Goal: Task Accomplishment & Management: Manage account settings

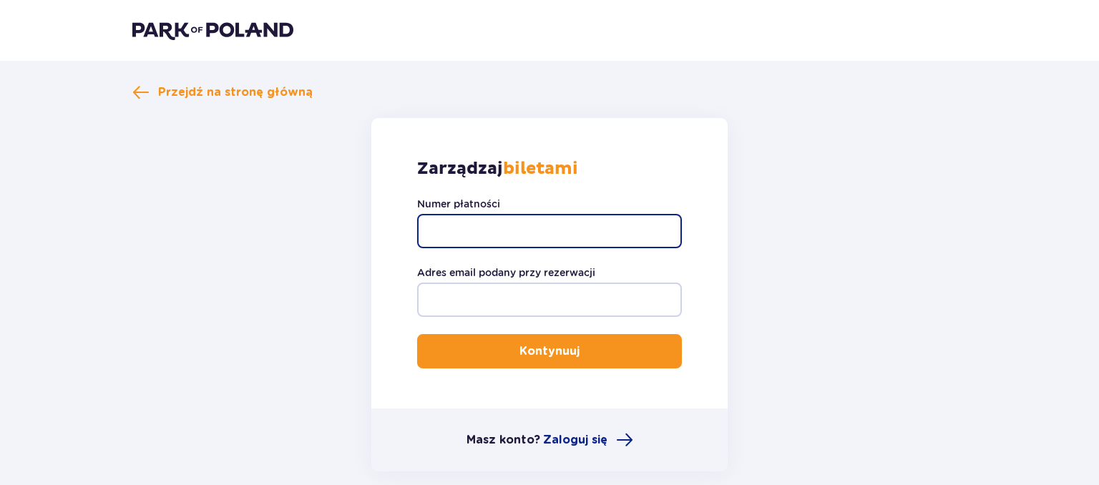
click at [448, 233] on input "Numer płatności" at bounding box center [549, 231] width 265 height 34
paste input "TR-VRC-ERVYG6X"
type input "TR-VRC-ERVYG6X"
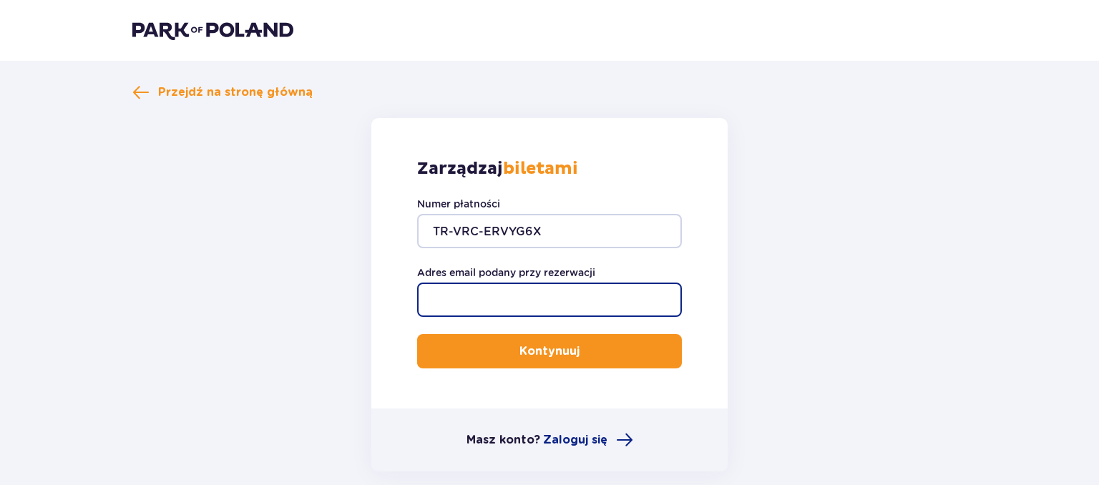
click at [462, 294] on input "Adres email podany przy rezerwacji" at bounding box center [549, 300] width 265 height 34
click at [462, 298] on input "Adres email podany przy rezerwacji" at bounding box center [549, 300] width 265 height 34
type input "[PERSON_NAME][EMAIL_ADDRESS][DOMAIN_NAME]"
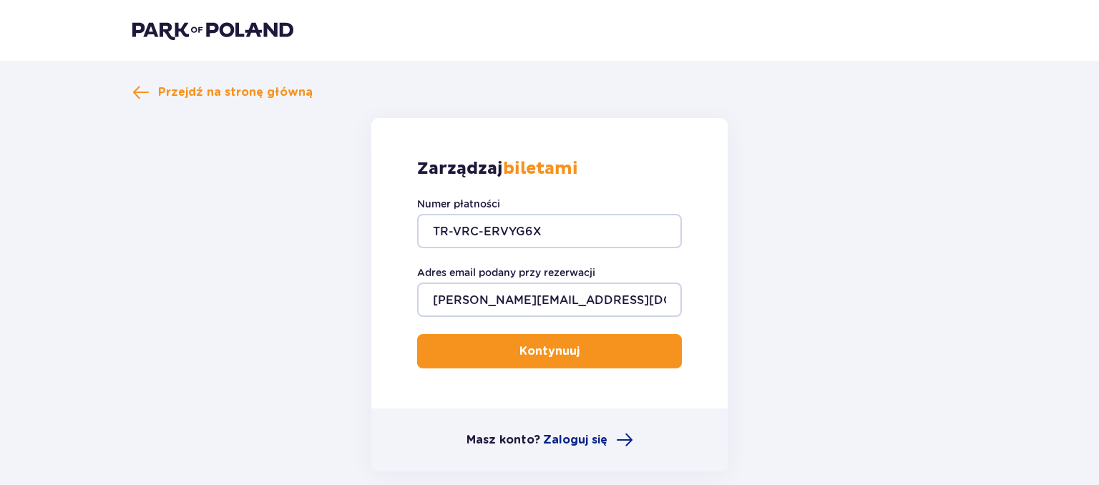
click at [515, 365] on button "Kontynuuj" at bounding box center [549, 351] width 265 height 34
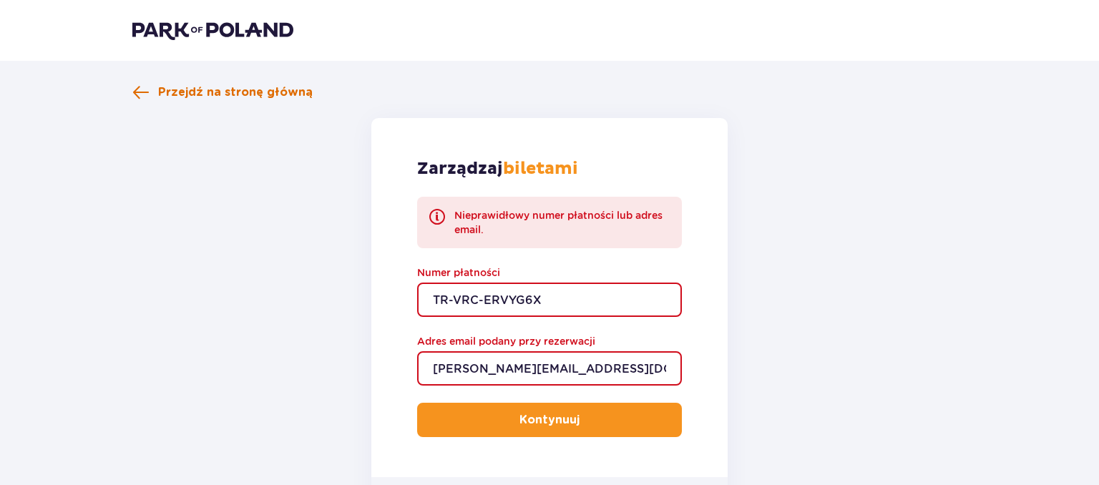
click at [250, 99] on span "Przejdź na stronę główną" at bounding box center [235, 92] width 155 height 16
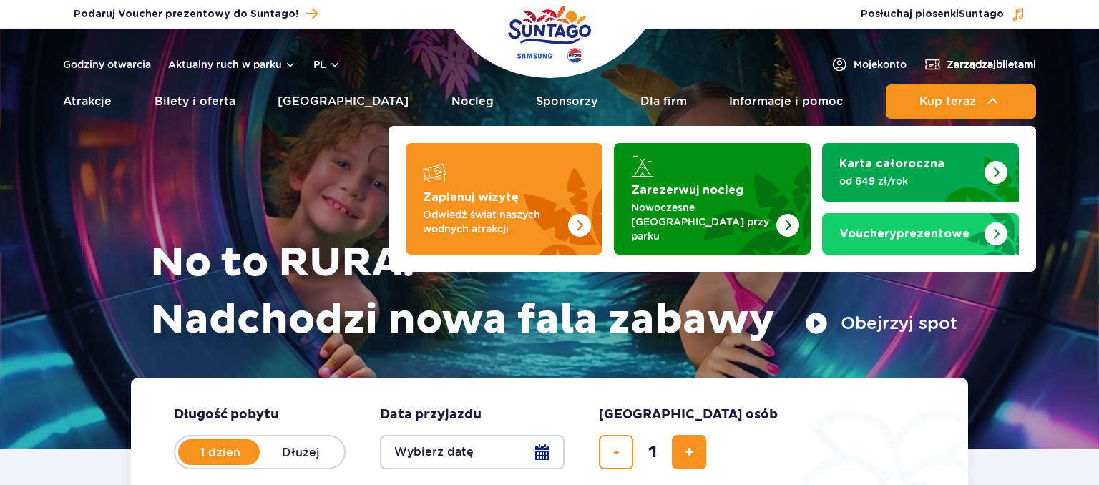
click at [973, 69] on span "Zarządzaj biletami" at bounding box center [991, 64] width 89 height 14
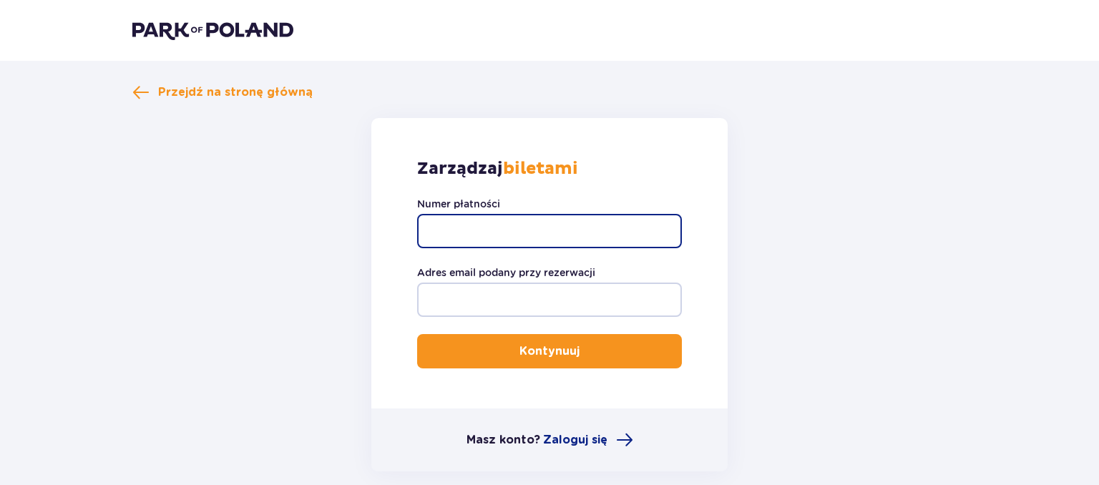
click at [504, 236] on input "Numer płatności" at bounding box center [549, 231] width 265 height 34
paste input "TR-VRC-ERVYG6X"
type input "TR-VRC-ERVYG6X"
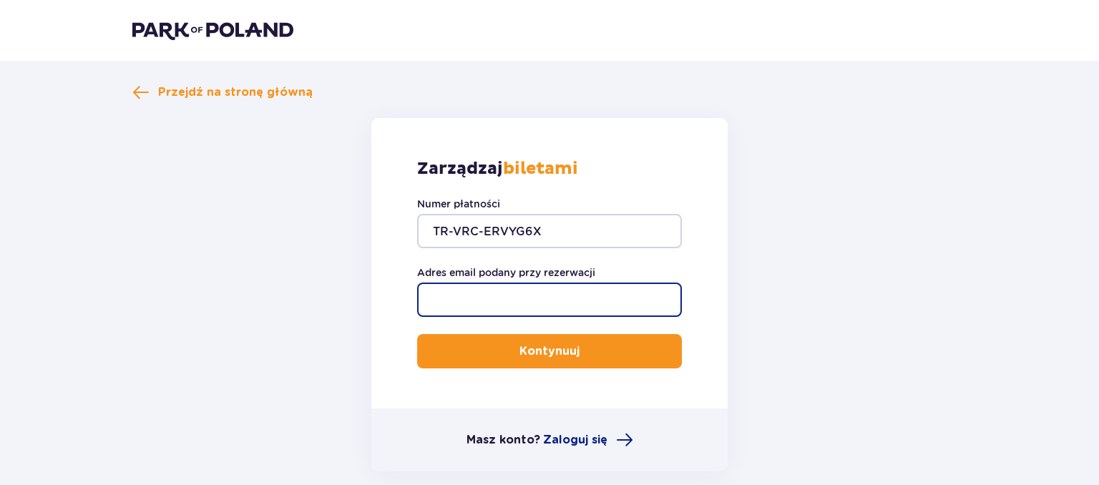
click at [516, 299] on input "Adres email podany przy rezerwacji" at bounding box center [549, 300] width 265 height 34
paste input "[PERSON_NAME][EMAIL_ADDRESS][DOMAIN_NAME]"
type input "[PERSON_NAME][EMAIL_ADDRESS][DOMAIN_NAME]"
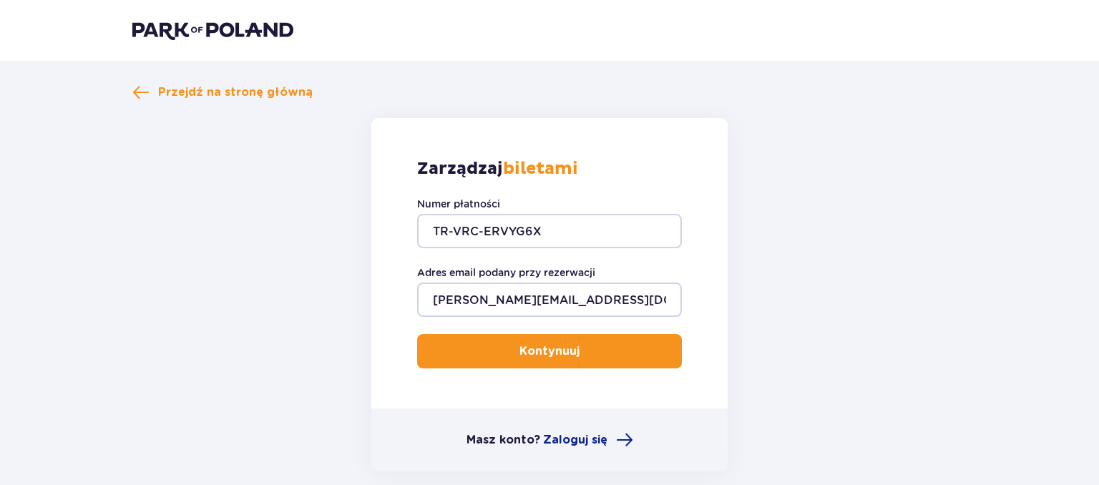
click at [568, 348] on button "Kontynuuj" at bounding box center [549, 351] width 265 height 34
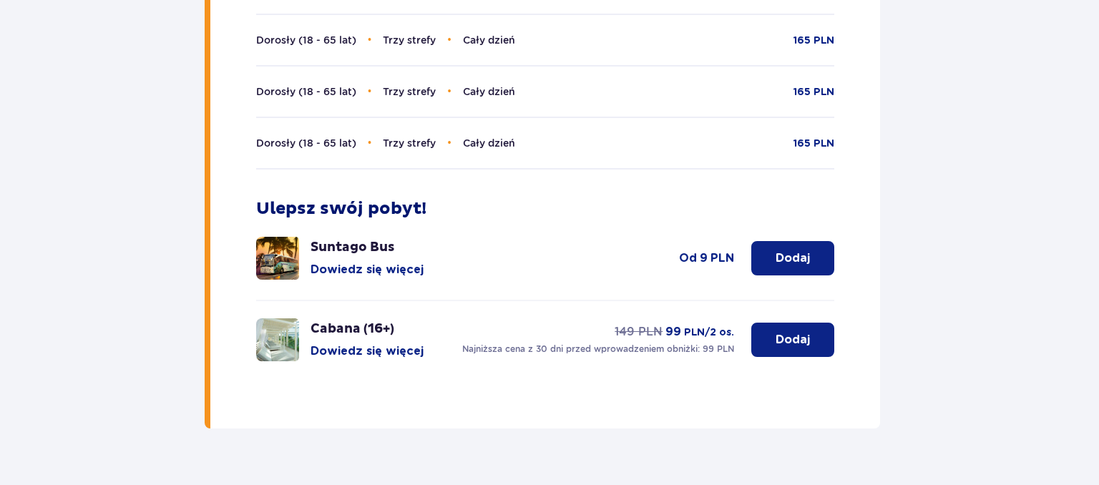
scroll to position [453, 0]
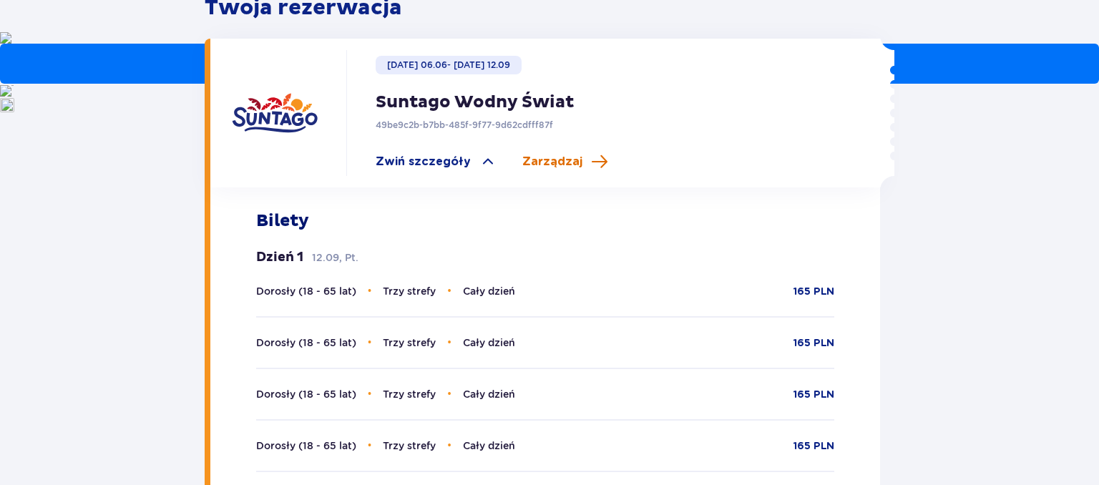
click at [554, 154] on span "Zarządzaj" at bounding box center [553, 162] width 60 height 16
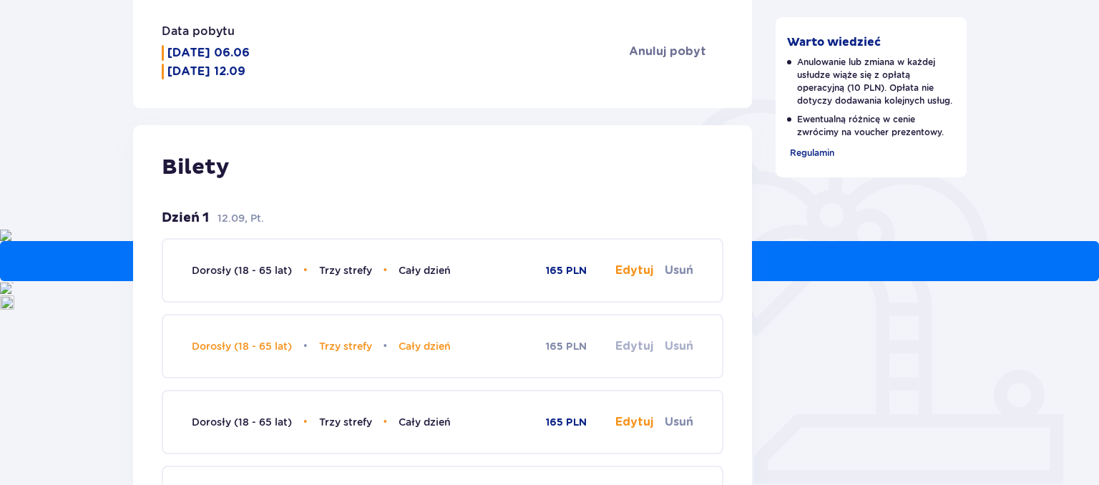
scroll to position [279, 0]
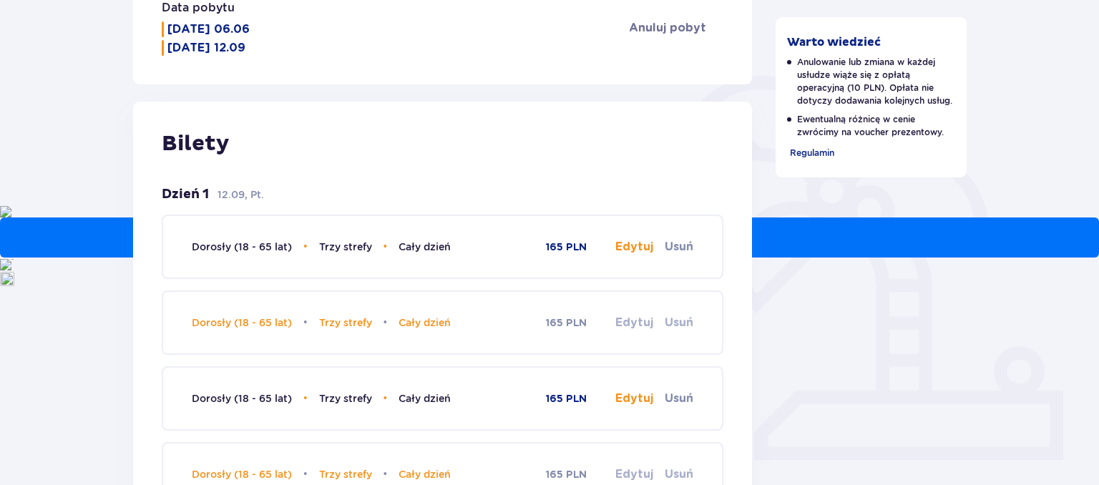
click at [628, 247] on button "Edytuj" at bounding box center [635, 247] width 38 height 16
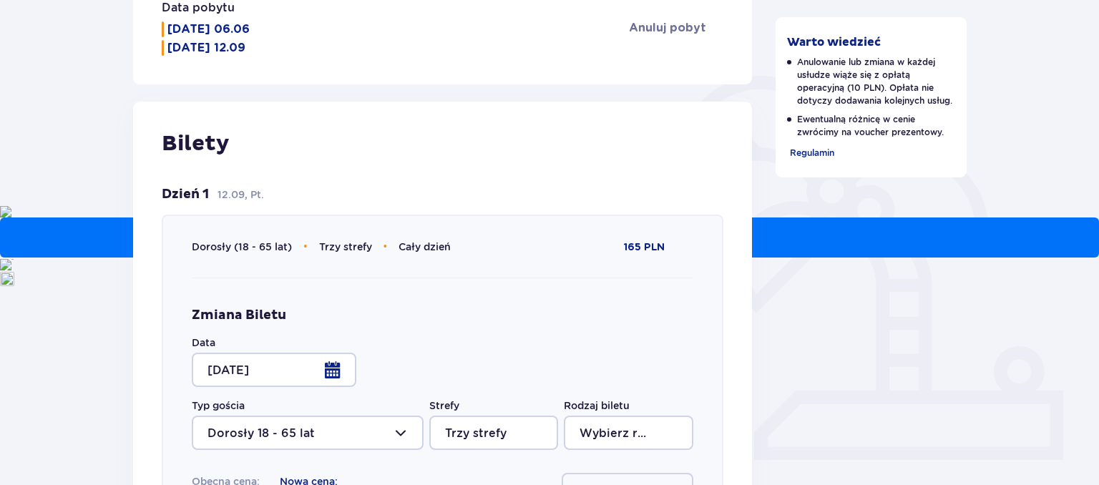
type input "Cały dzień"
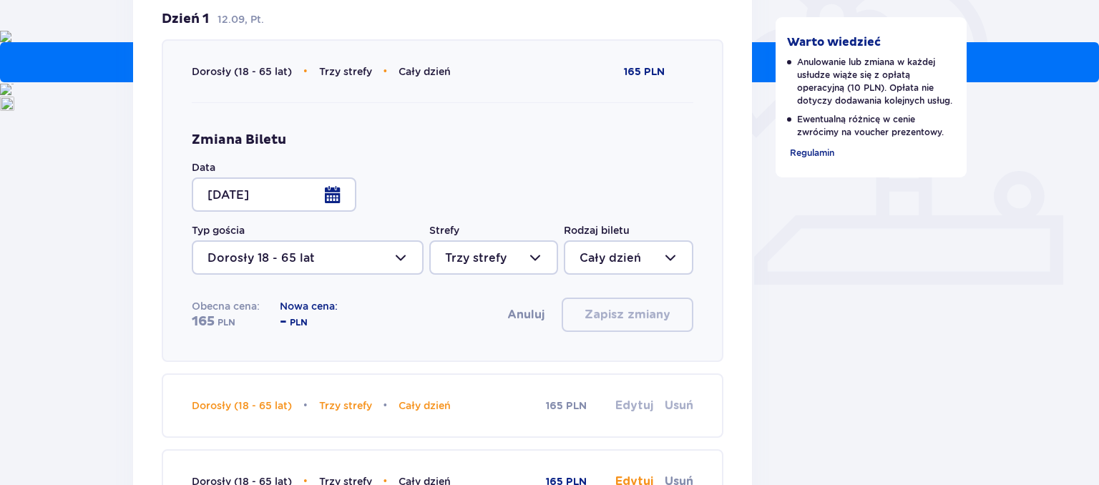
scroll to position [430, 0]
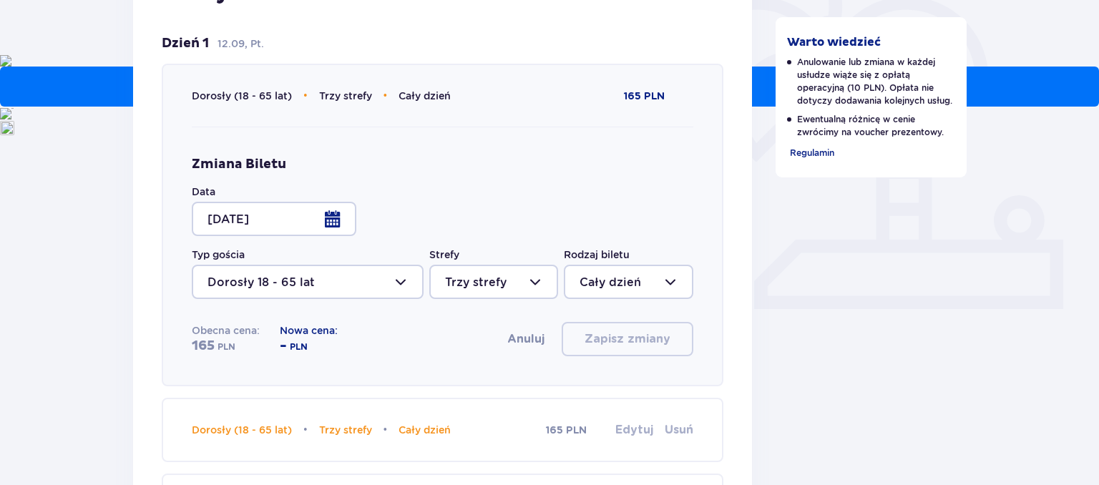
click at [340, 223] on div at bounding box center [274, 219] width 165 height 34
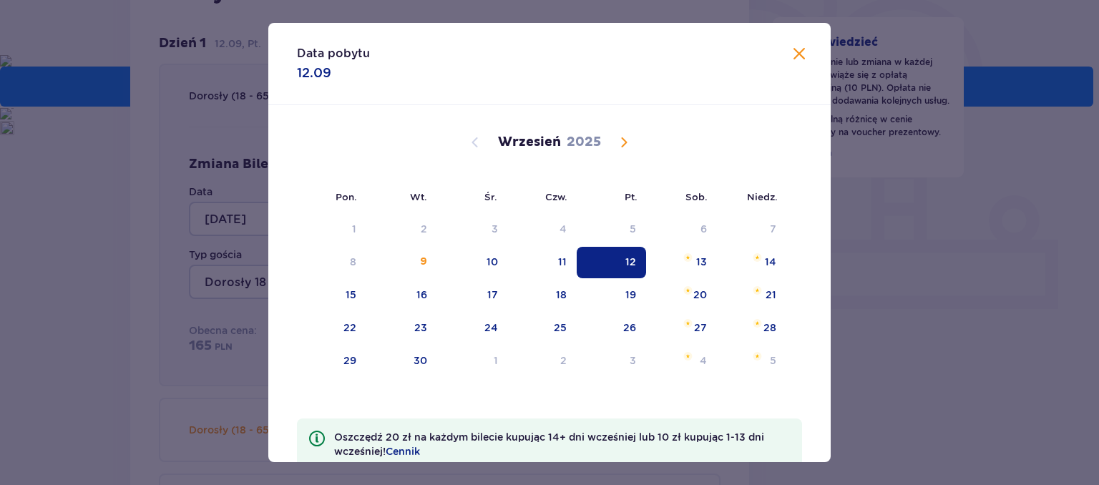
click at [626, 147] on span "Calendar" at bounding box center [624, 142] width 17 height 17
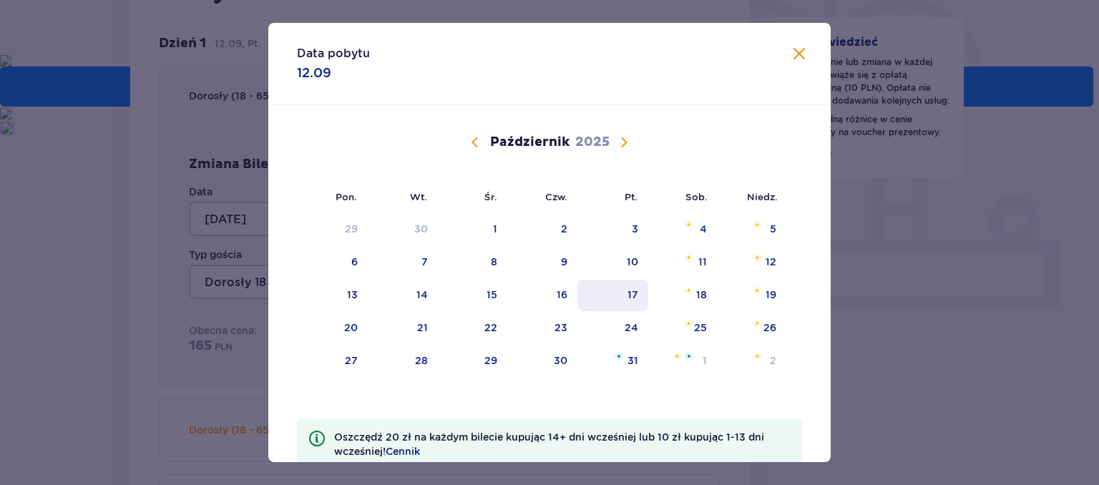
click at [638, 288] on div "17" at bounding box center [633, 295] width 11 height 14
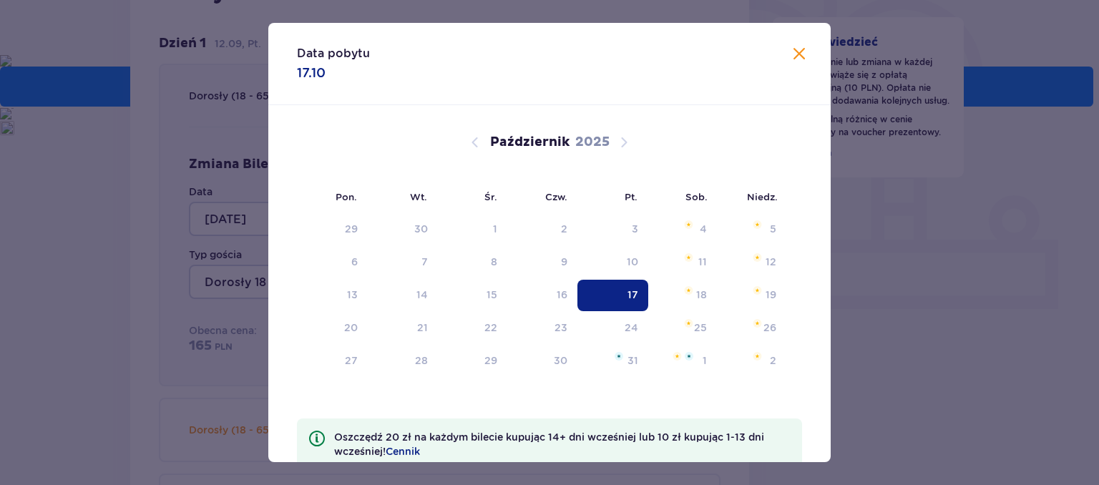
type input "[DATE]"
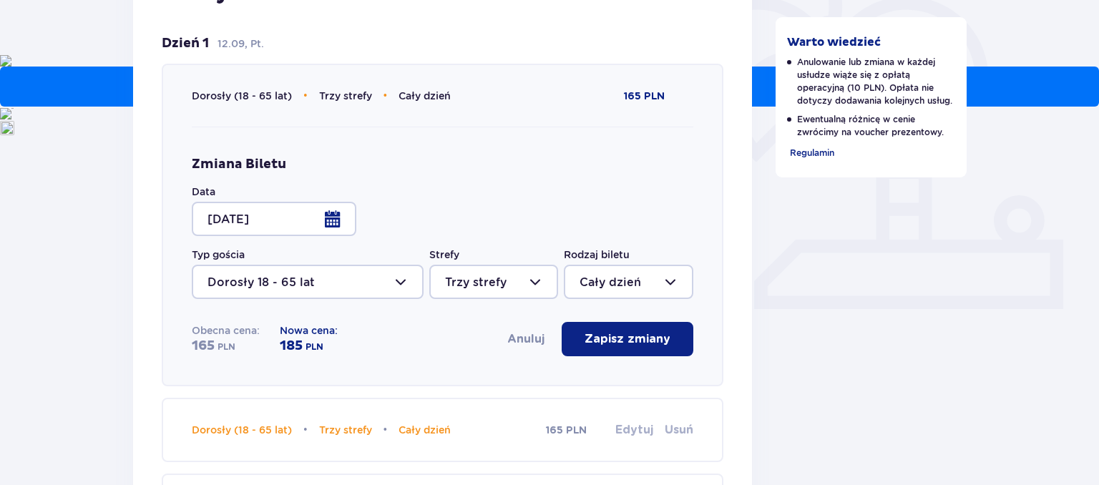
click at [588, 346] on p "Zapisz zmiany" at bounding box center [628, 339] width 86 height 16
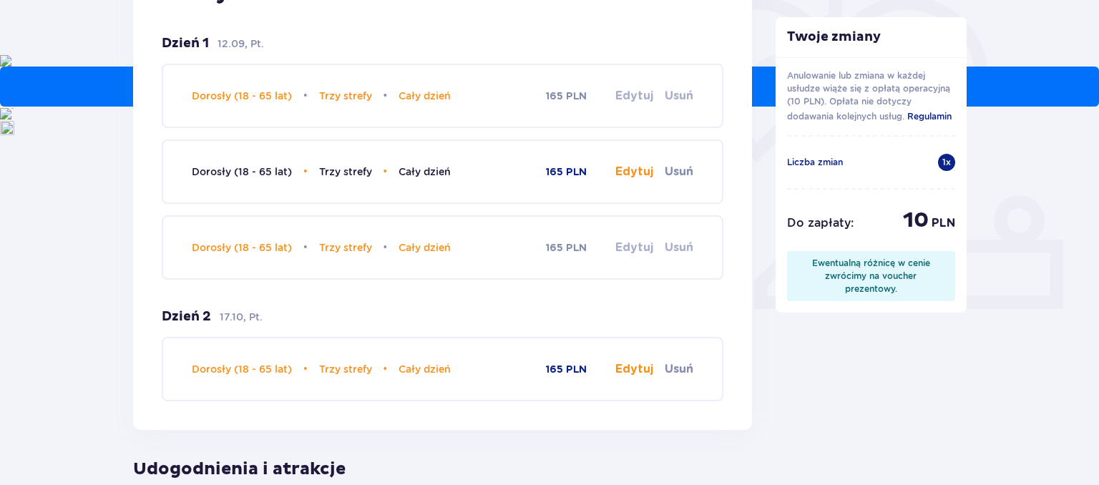
click at [640, 179] on button "Edytuj" at bounding box center [635, 172] width 38 height 16
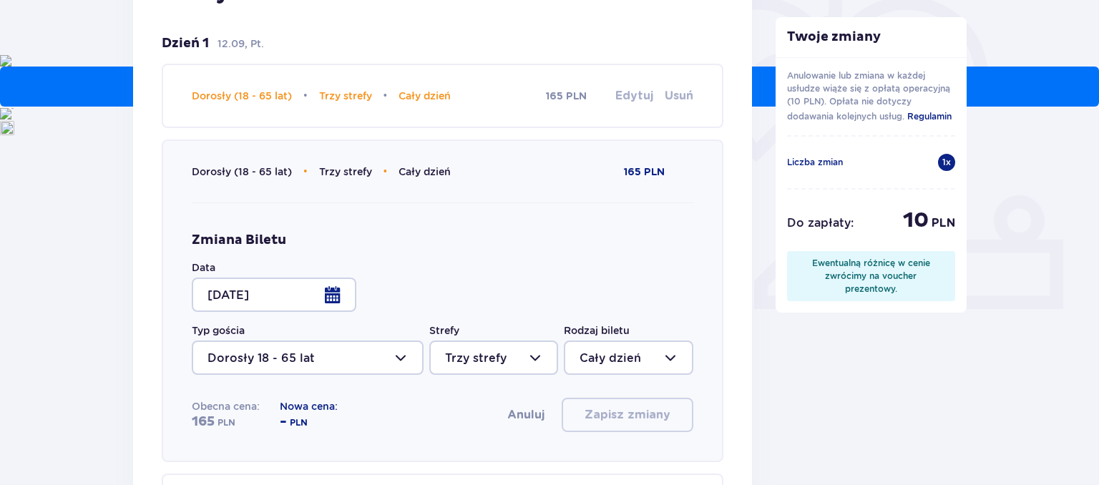
click at [329, 293] on div at bounding box center [274, 295] width 165 height 34
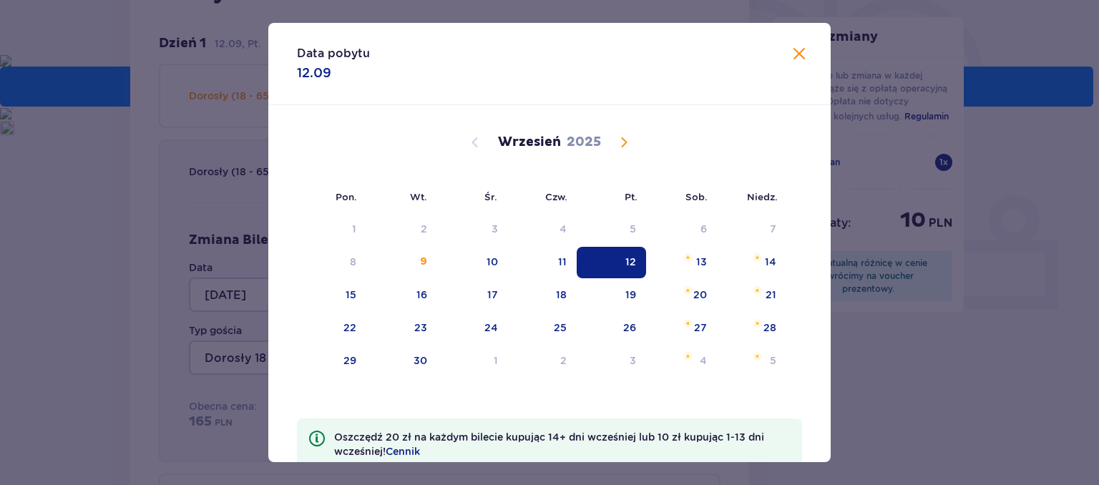
click at [626, 141] on span "Calendar" at bounding box center [624, 142] width 17 height 17
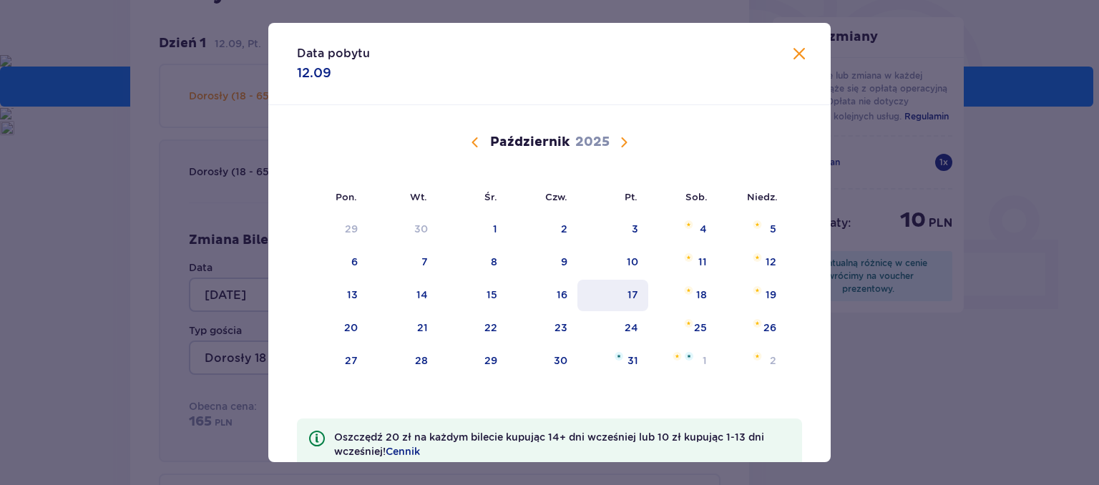
click at [634, 303] on div "17" at bounding box center [613, 295] width 71 height 31
type input "[DATE]"
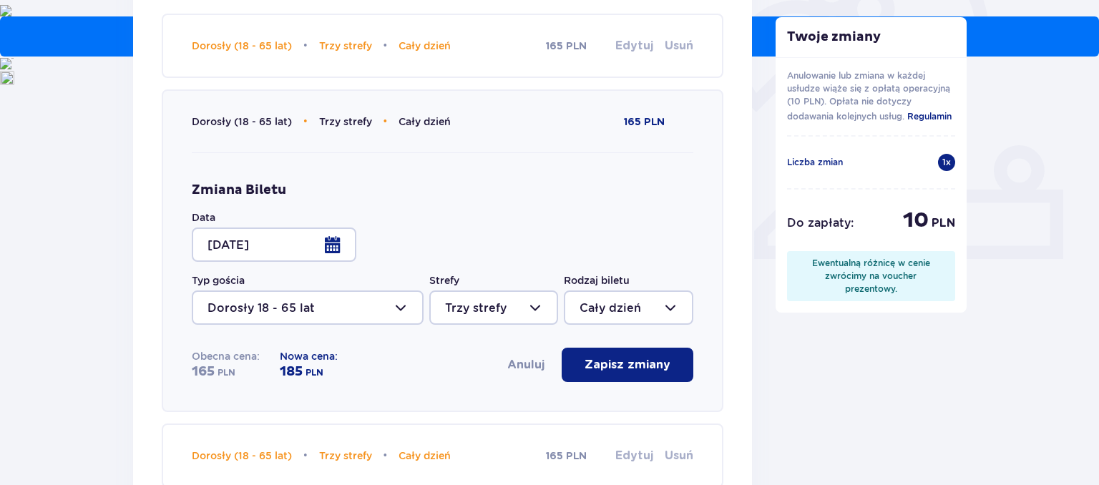
scroll to position [506, 0]
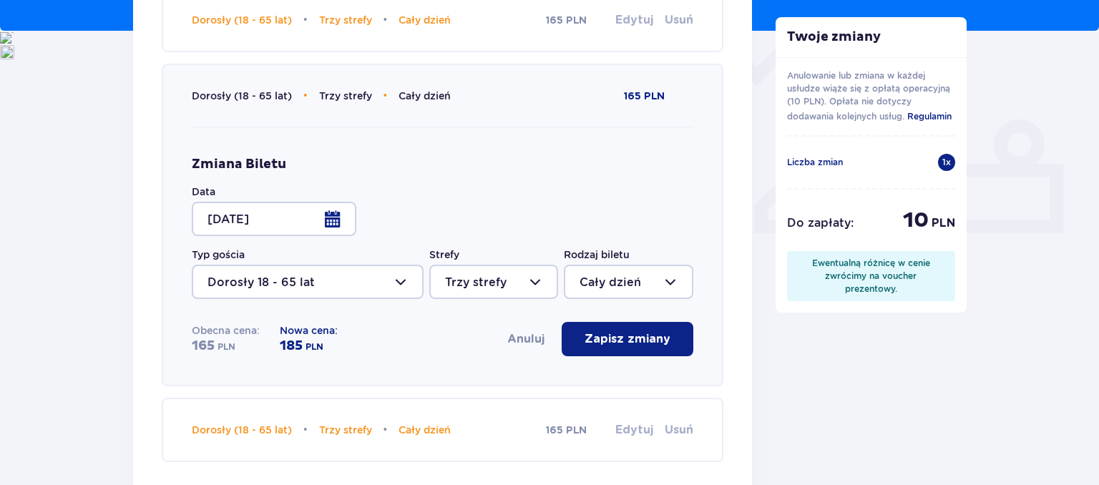
click at [669, 338] on span "button" at bounding box center [673, 339] width 17 height 17
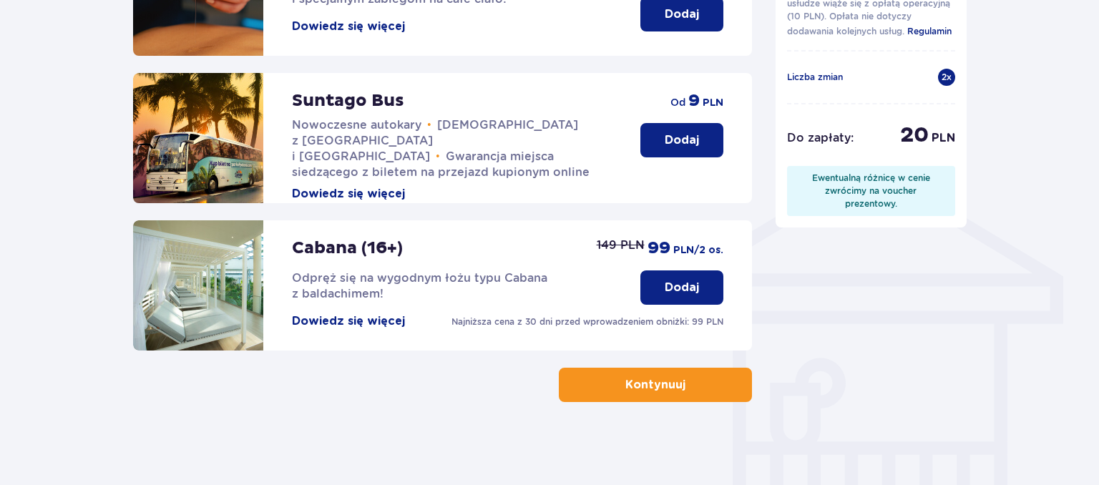
scroll to position [1005, 0]
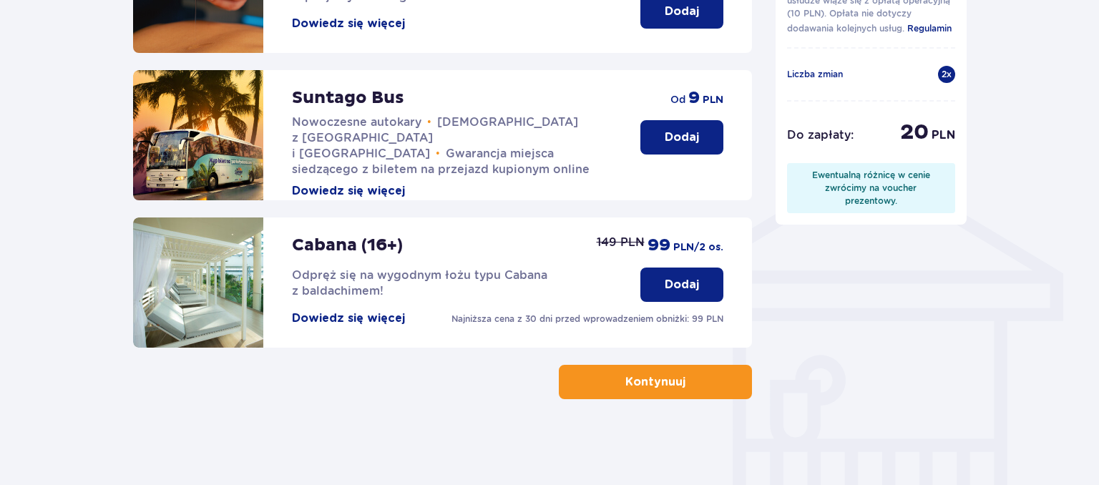
drag, startPoint x: 1067, startPoint y: 24, endPoint x: 1070, endPoint y: 34, distance: 9.7
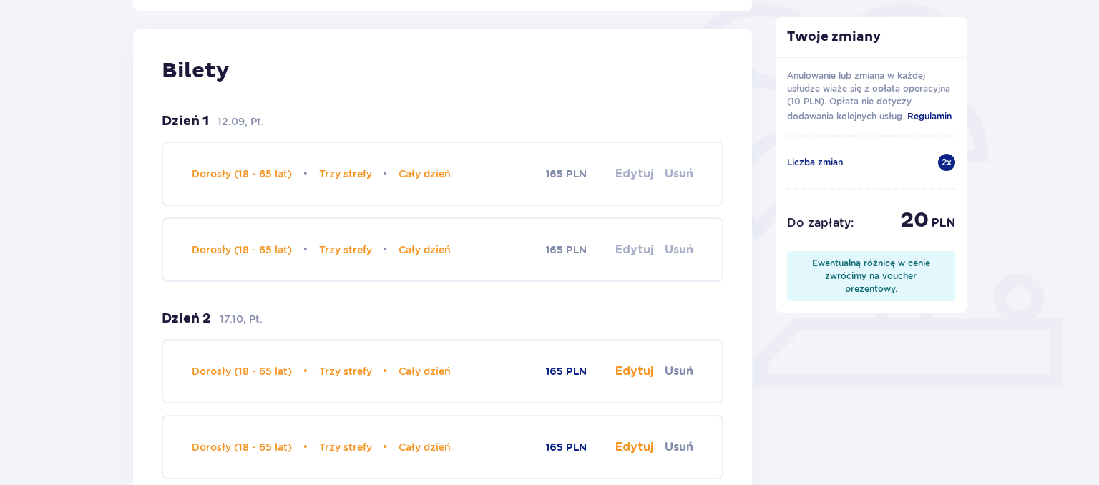
scroll to position [174, 0]
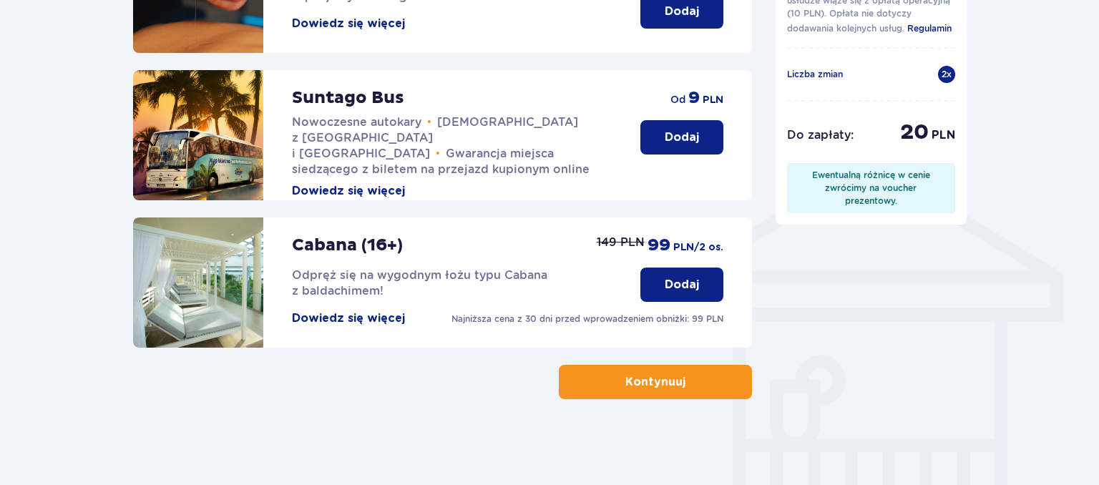
click at [631, 377] on p "Kontynuuj" at bounding box center [656, 382] width 60 height 16
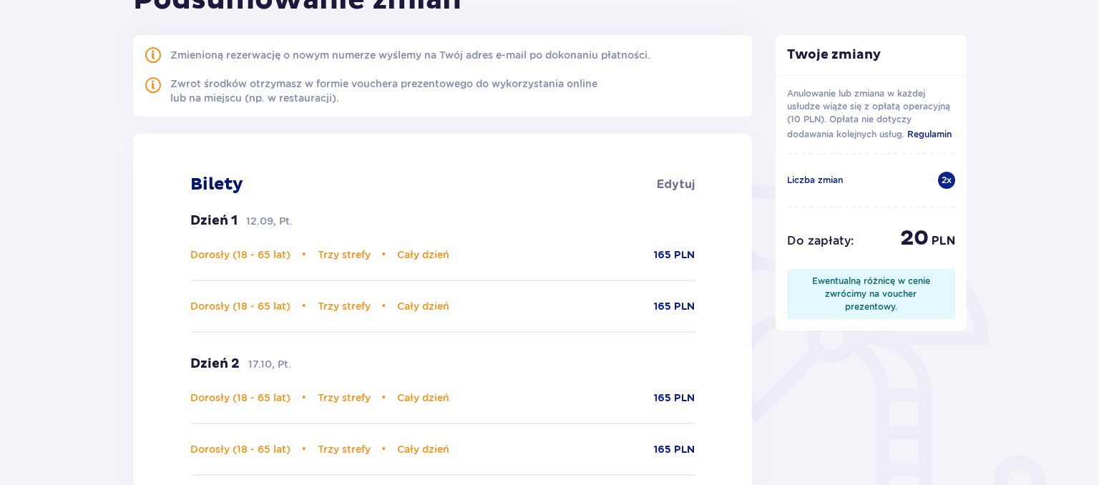
scroll to position [302, 0]
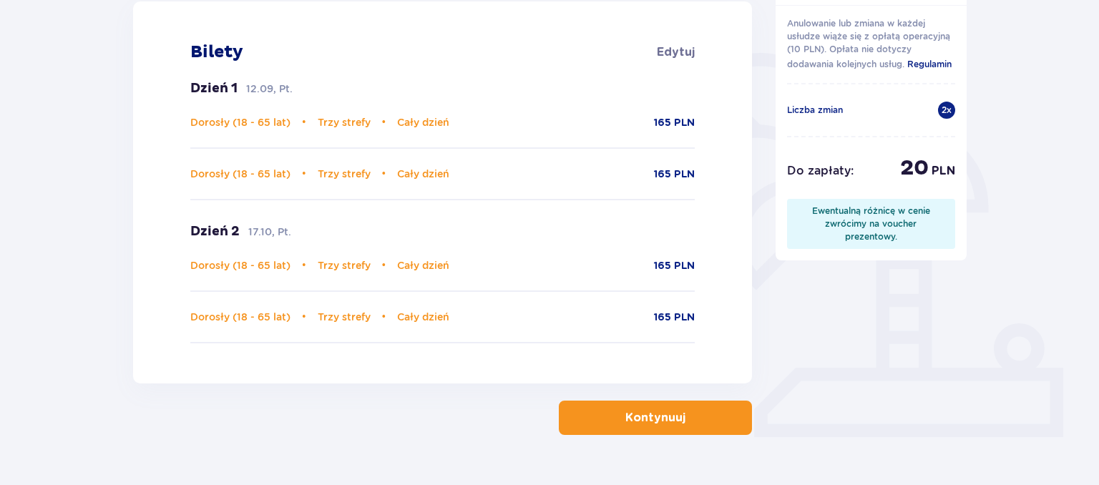
click at [659, 431] on button "Kontynuuj" at bounding box center [655, 418] width 193 height 34
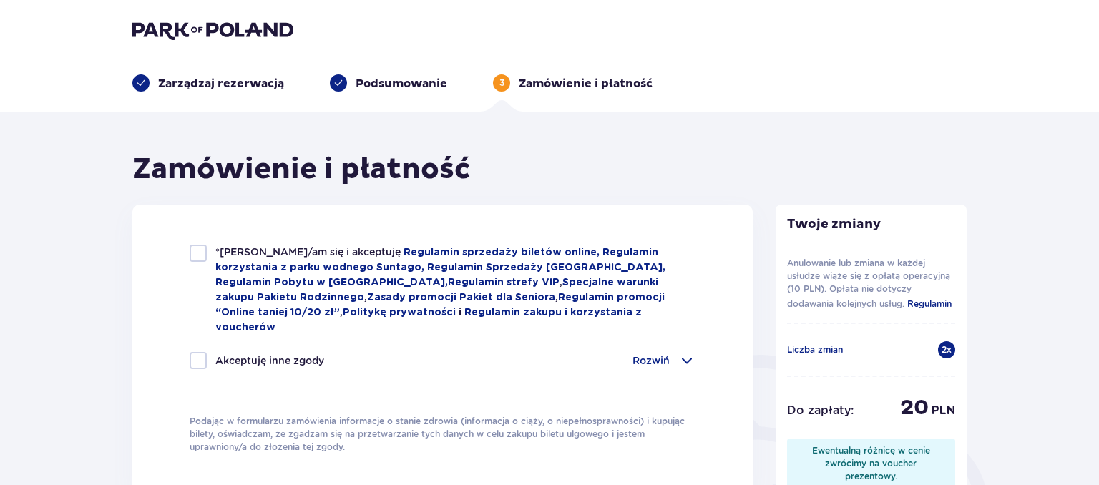
drag, startPoint x: 186, startPoint y: 256, endPoint x: 196, endPoint y: 256, distance: 10.0
click at [195, 256] on div "*Zapoznałem/am się i akceptuję Regulamin sprzedaży biletów online, Regulamin ko…" at bounding box center [442, 349] width 621 height 289
click at [200, 256] on div at bounding box center [198, 253] width 17 height 17
checkbox input "true"
click at [195, 352] on div at bounding box center [198, 360] width 17 height 17
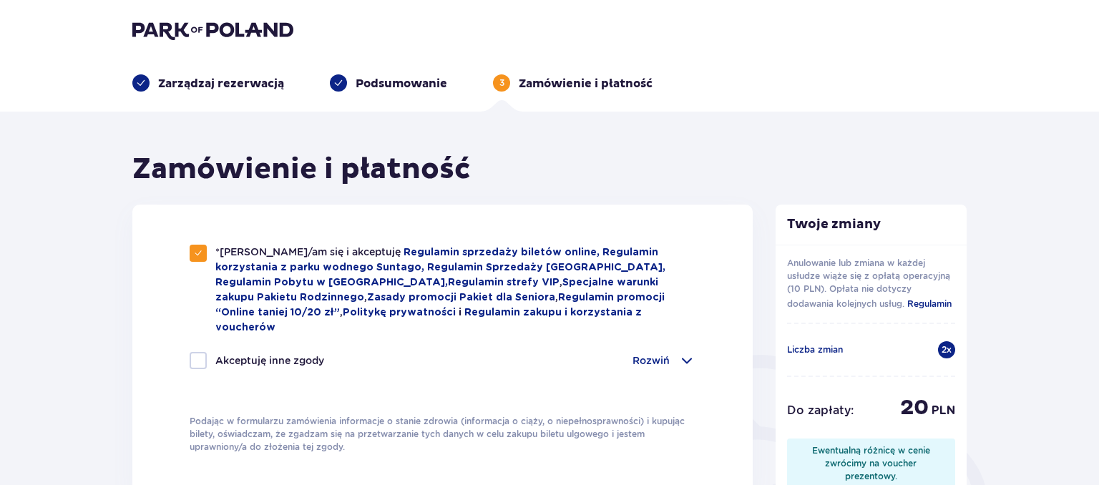
checkbox input "true"
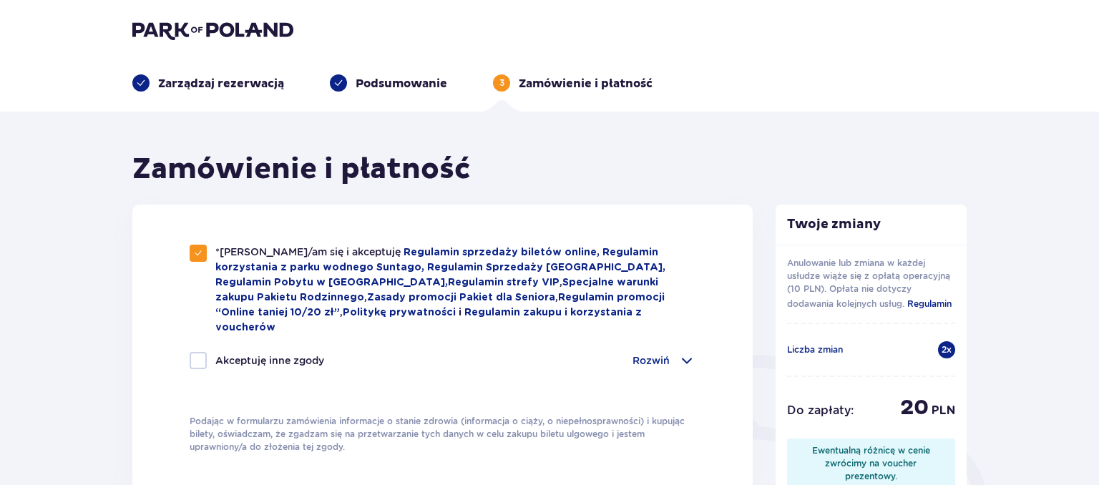
checkbox input "true"
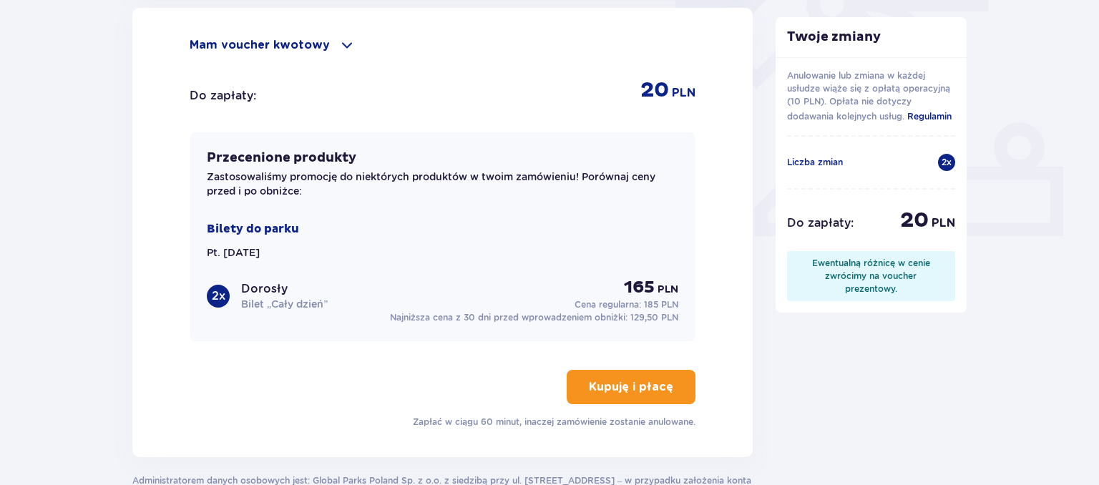
scroll to position [529, 0]
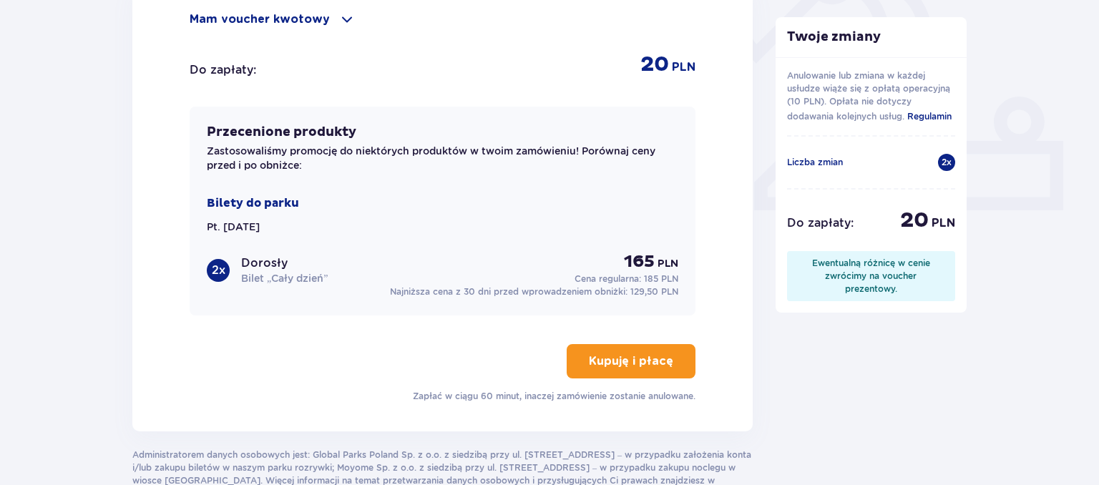
click at [614, 354] on p "Kupuję i płacę" at bounding box center [631, 362] width 84 height 16
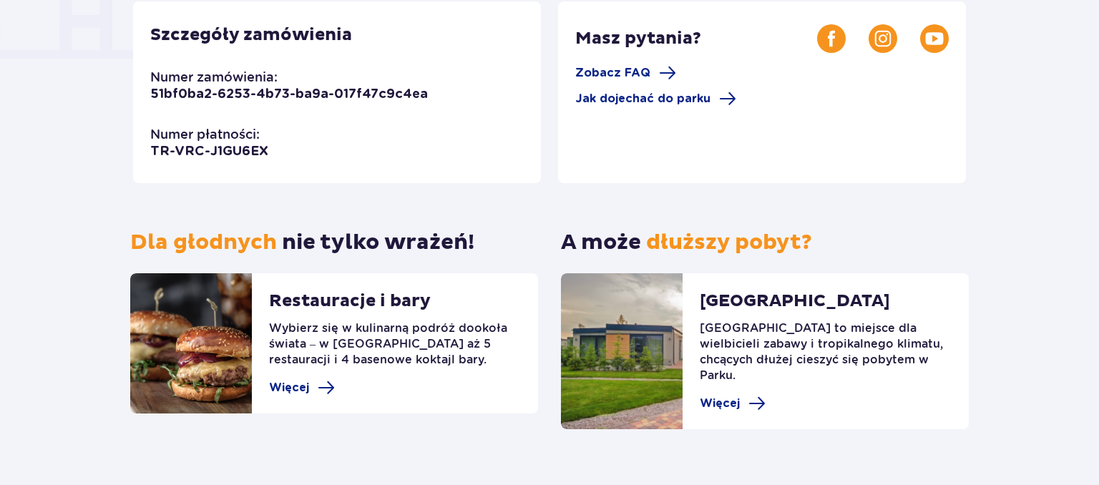
scroll to position [441, 0]
